Goal: Task Accomplishment & Management: Manage account settings

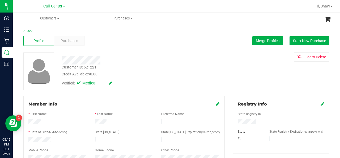
click at [235, 122] on div at bounding box center [281, 122] width 95 height 6
click at [234, 122] on div at bounding box center [281, 122] width 95 height 6
